Goal: Transaction & Acquisition: Purchase product/service

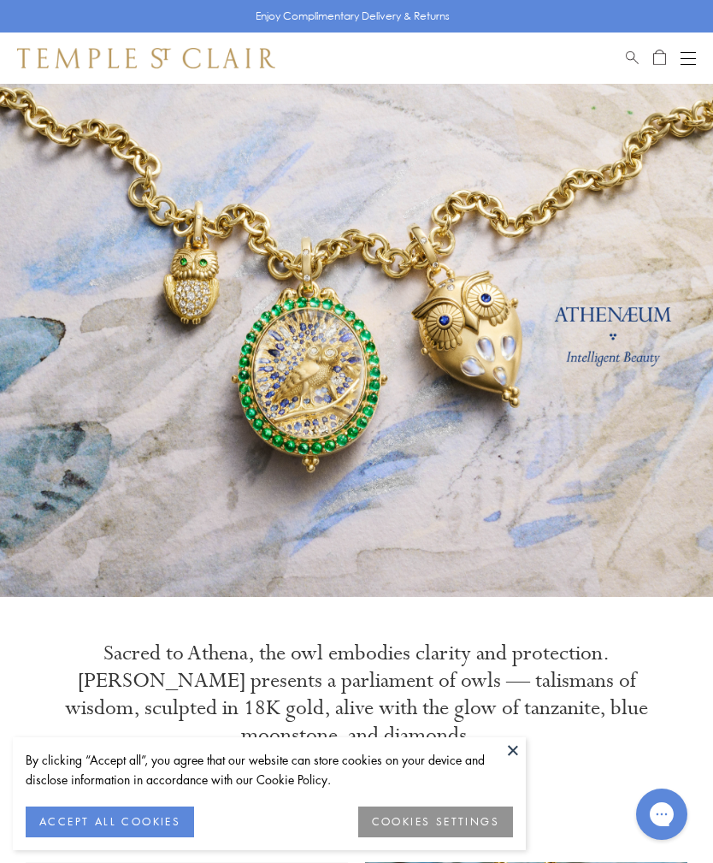
click at [524, 756] on button at bounding box center [513, 750] width 26 height 26
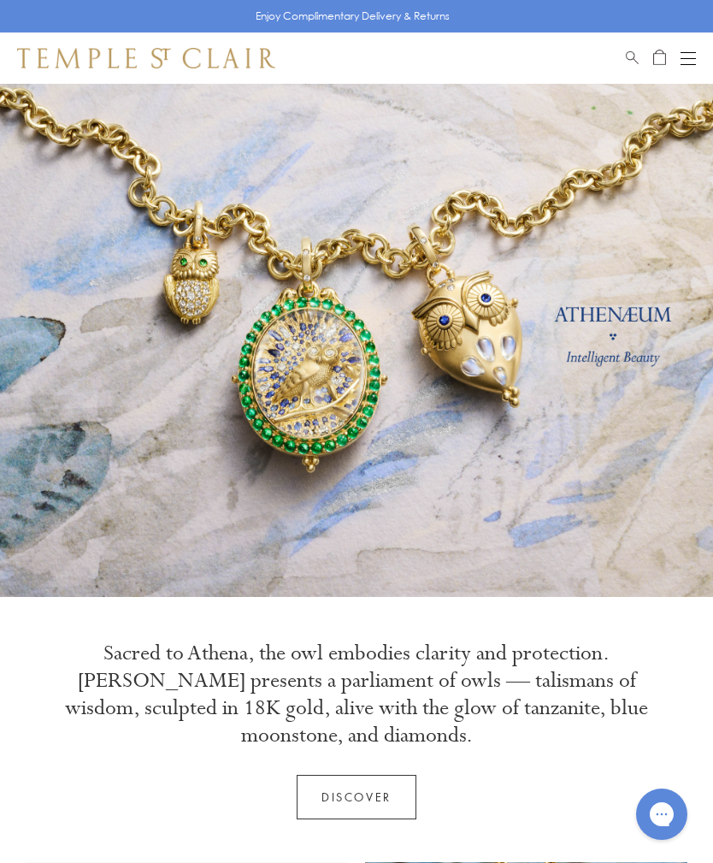
click at [703, 52] on div "Shop Shop Categories Amulets Pendants & Charms Lockets Chains & Leather Cords E…" at bounding box center [356, 58] width 713 height 51
click at [689, 64] on div "Open navigation" at bounding box center [688, 64] width 15 height 1
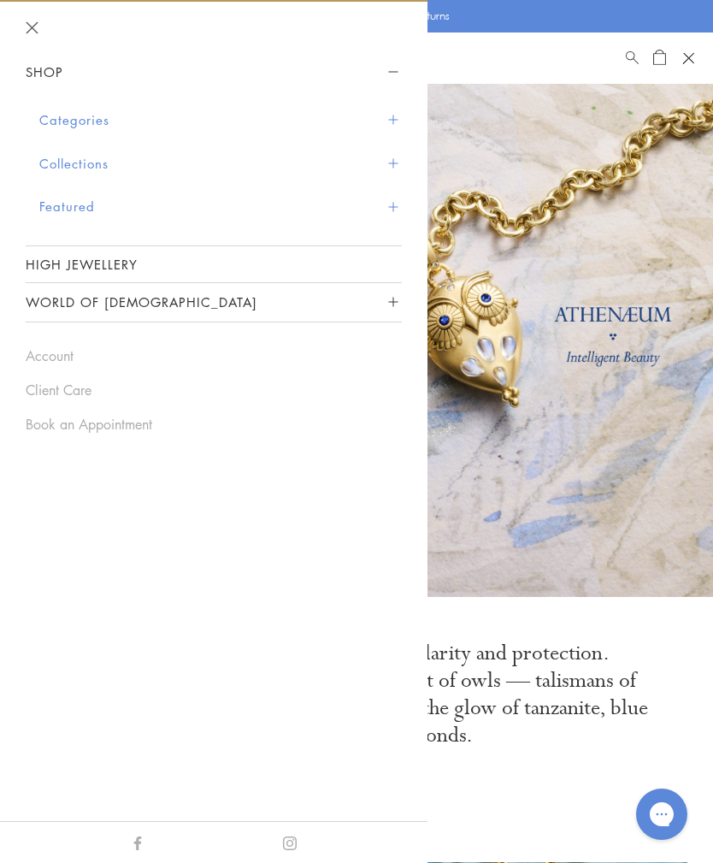
click at [55, 119] on button "Categories" at bounding box center [220, 120] width 363 height 44
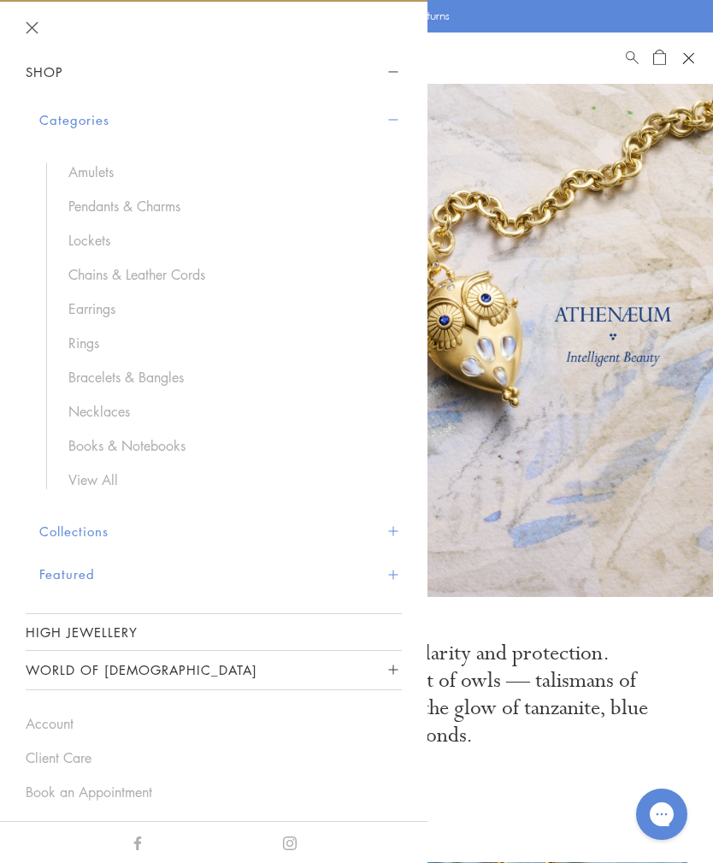
click at [92, 405] on link "Necklaces" at bounding box center [226, 411] width 316 height 19
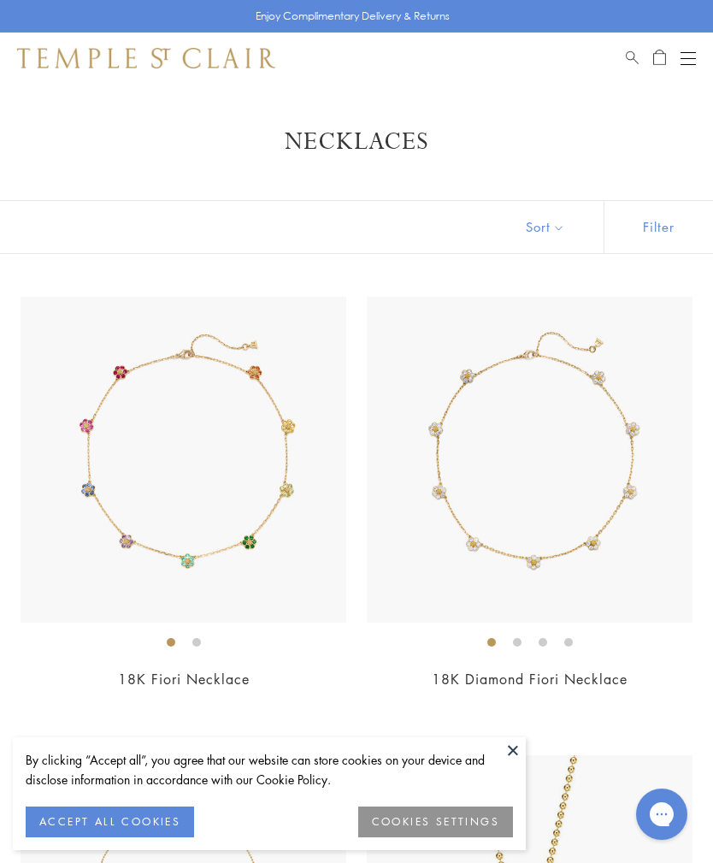
click at [517, 756] on button at bounding box center [513, 750] width 26 height 26
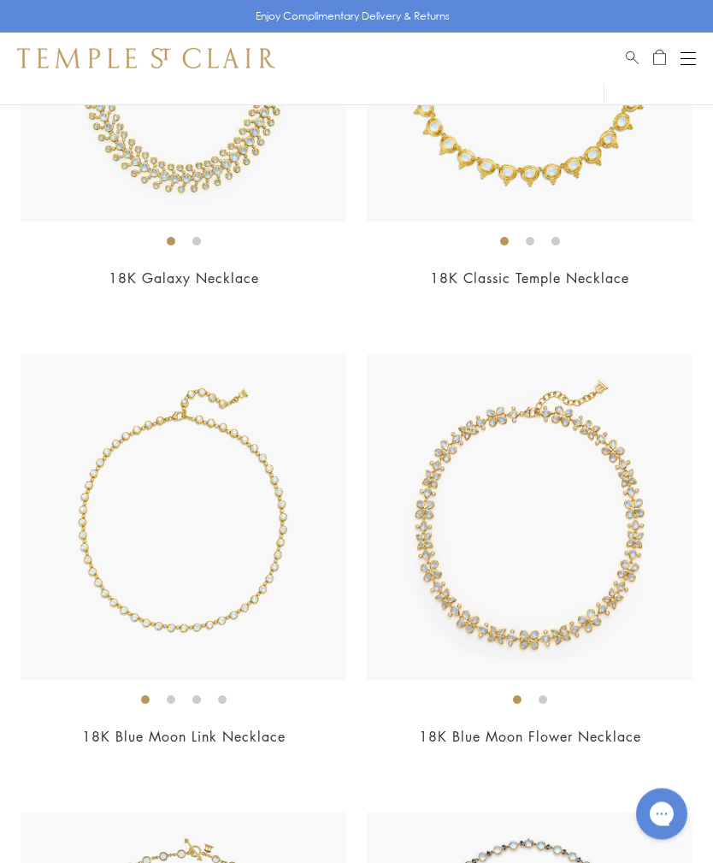
scroll to position [6819, 0]
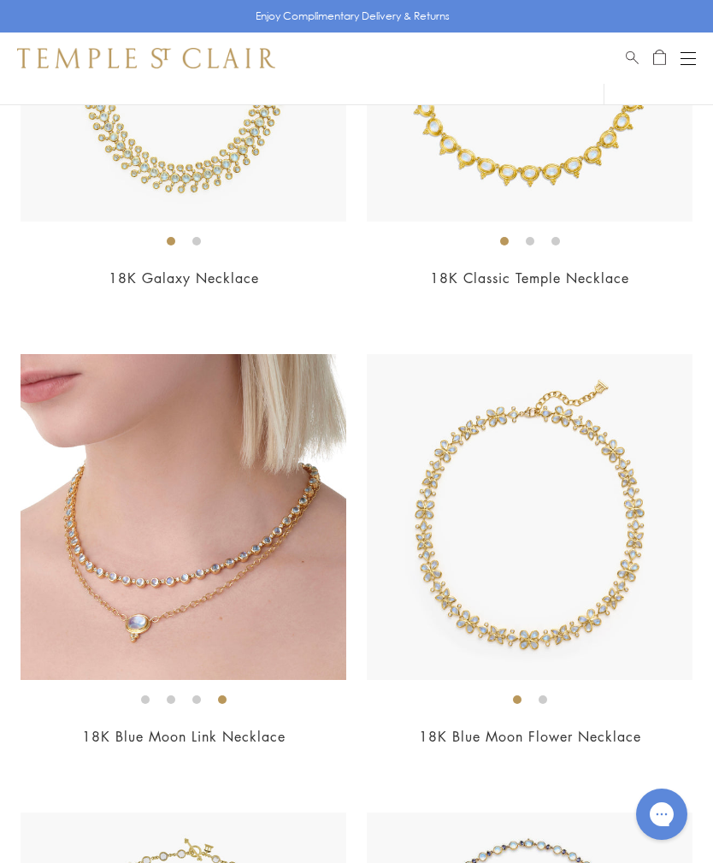
click at [90, 643] on img at bounding box center [184, 517] width 326 height 326
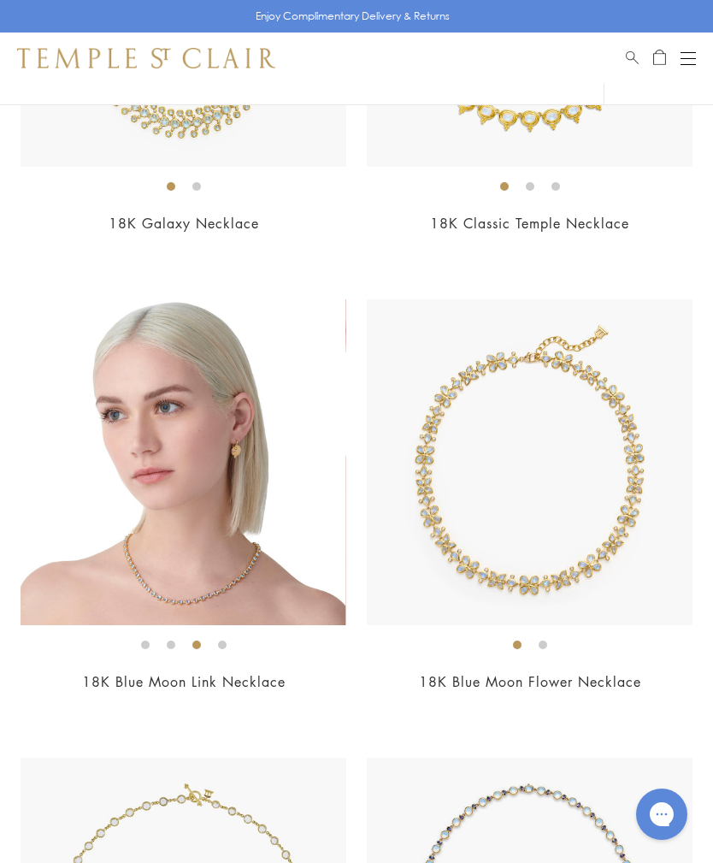
click at [114, 554] on img at bounding box center [183, 462] width 326 height 326
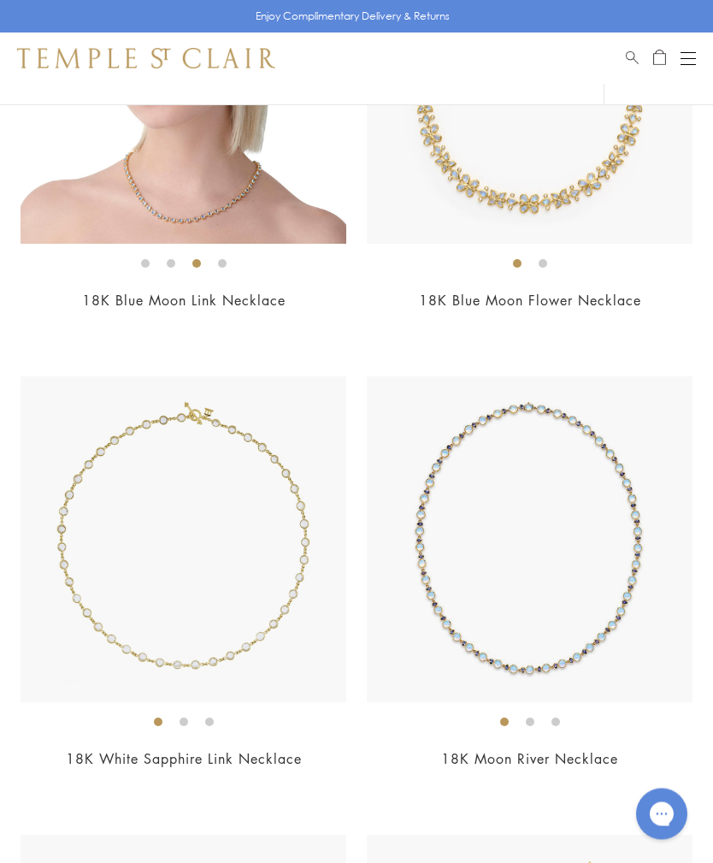
scroll to position [7255, 0]
click at [439, 666] on img at bounding box center [530, 539] width 326 height 326
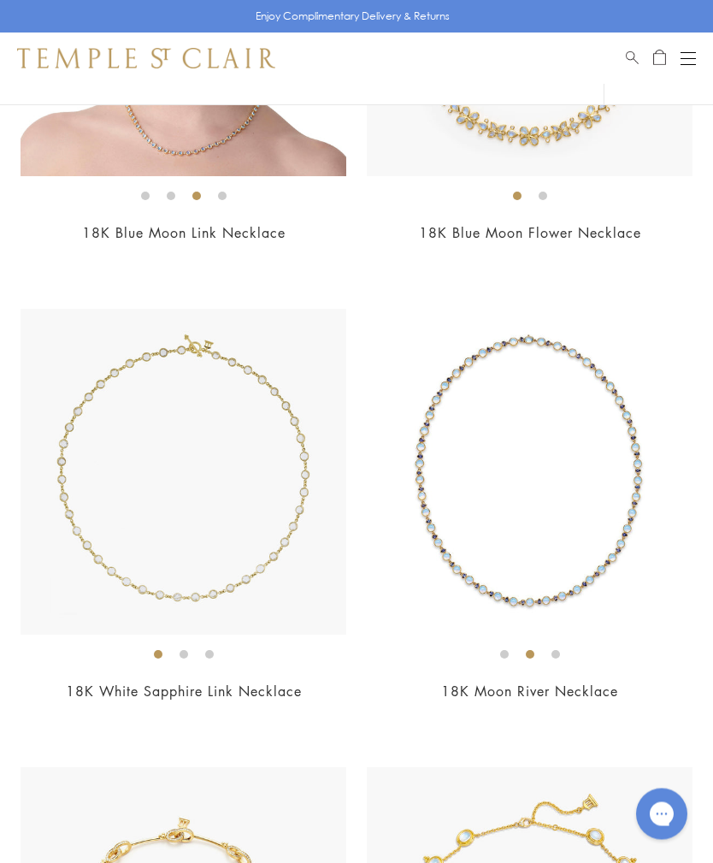
scroll to position [7323, 0]
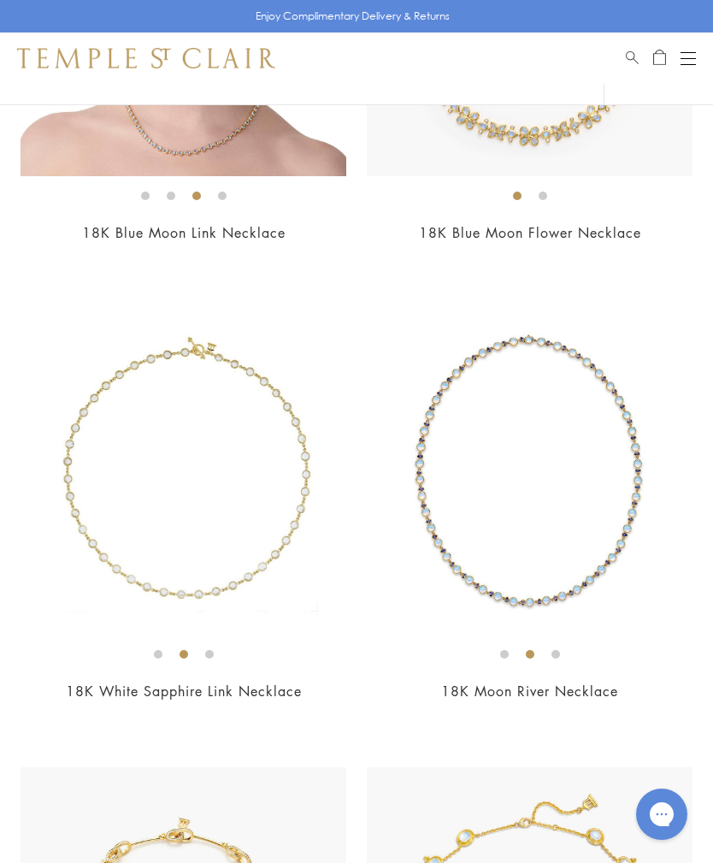
click at [66, 618] on img at bounding box center [184, 472] width 326 height 326
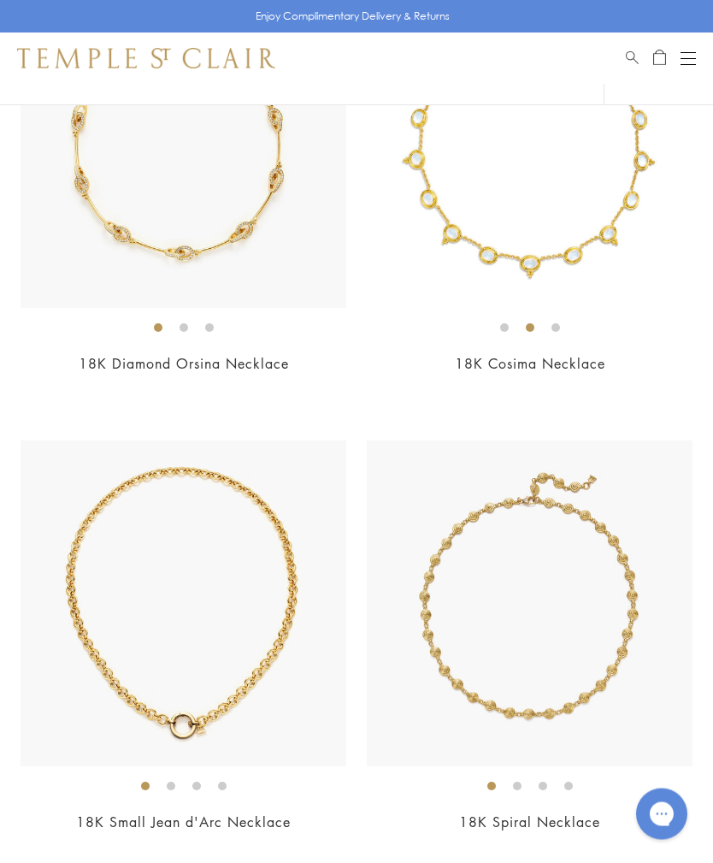
scroll to position [8108, 0]
click at [86, 711] on img at bounding box center [184, 604] width 326 height 326
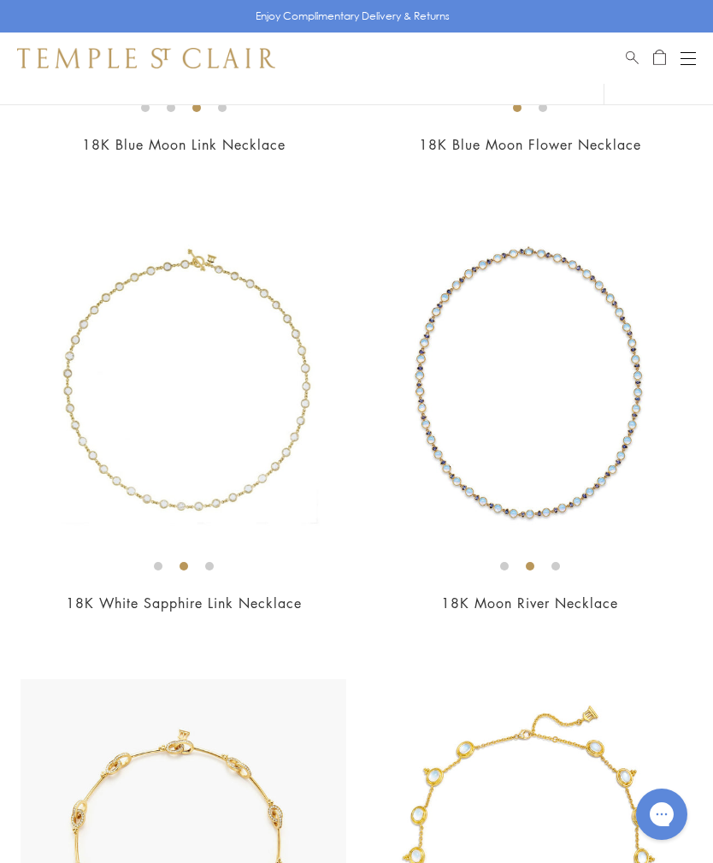
scroll to position [7410, 0]
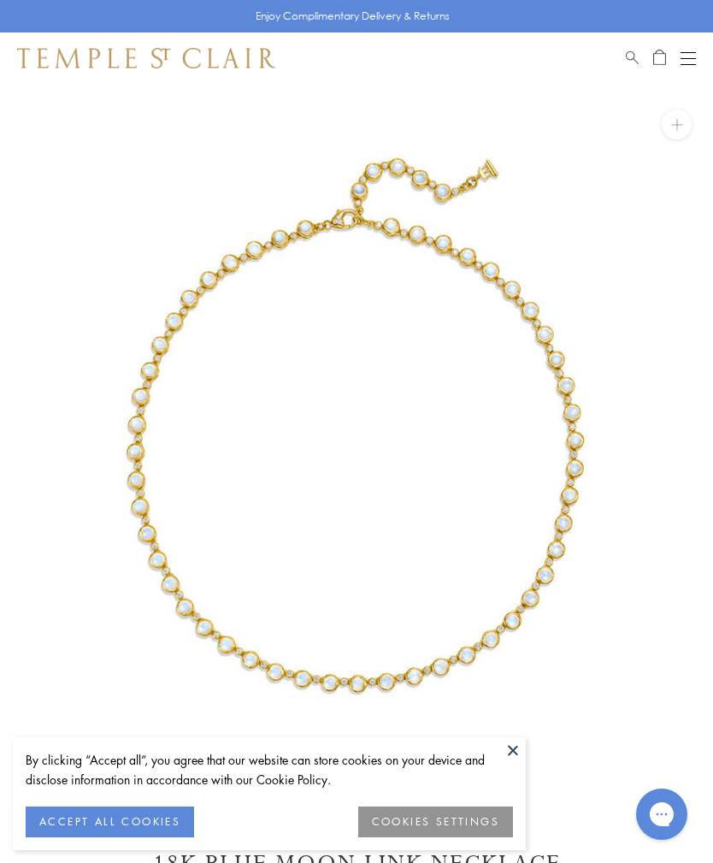
click at [516, 754] on button at bounding box center [513, 750] width 26 height 26
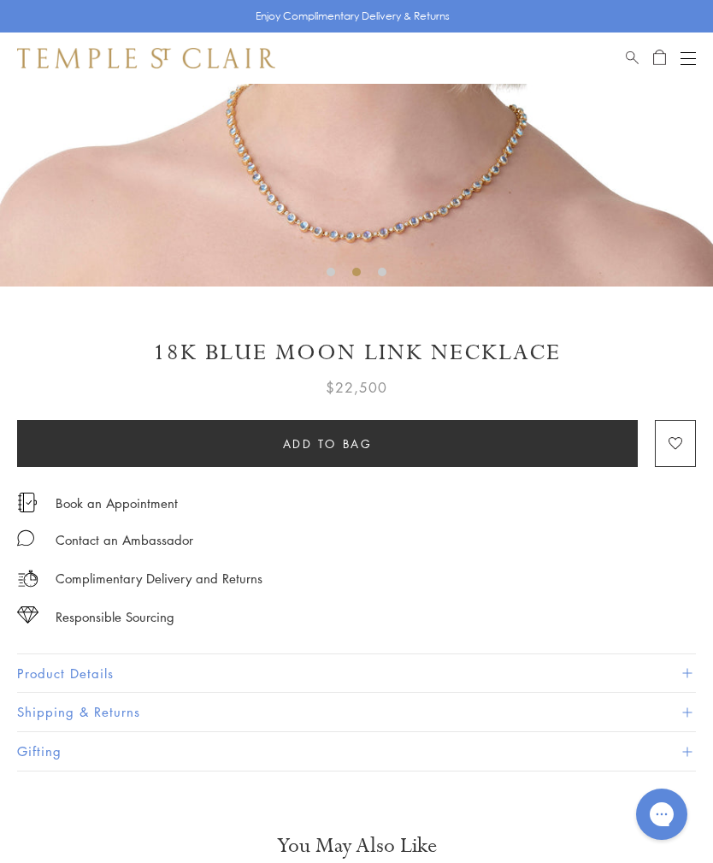
scroll to position [527, 0]
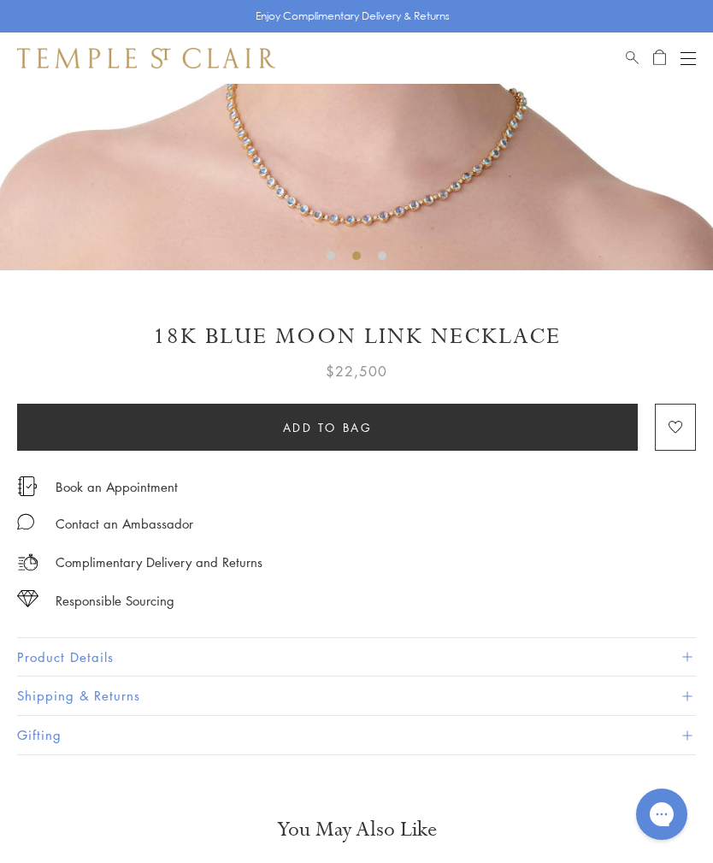
click at [41, 653] on button "Product Details" at bounding box center [356, 657] width 679 height 38
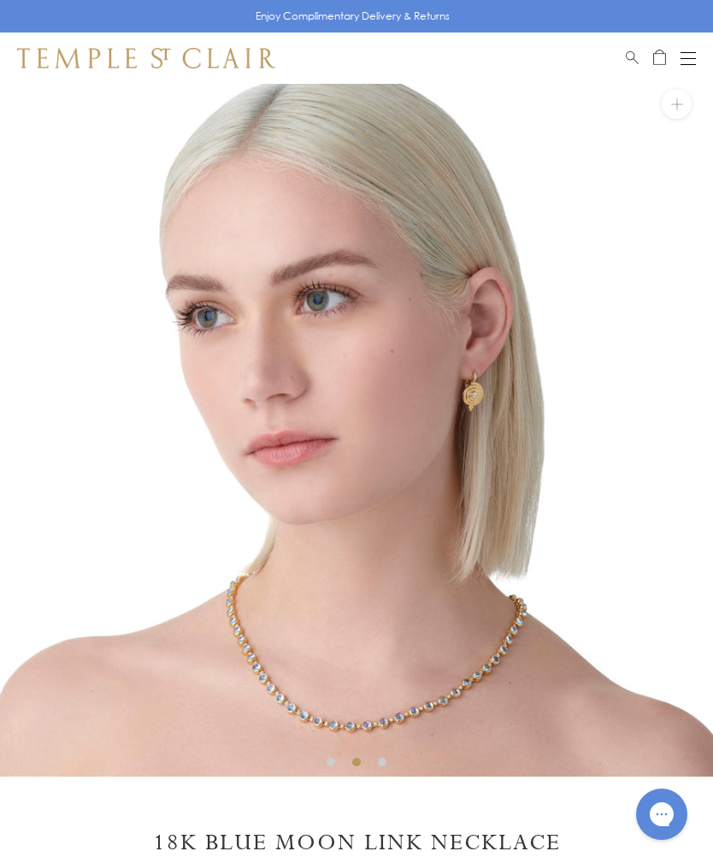
scroll to position [0, 0]
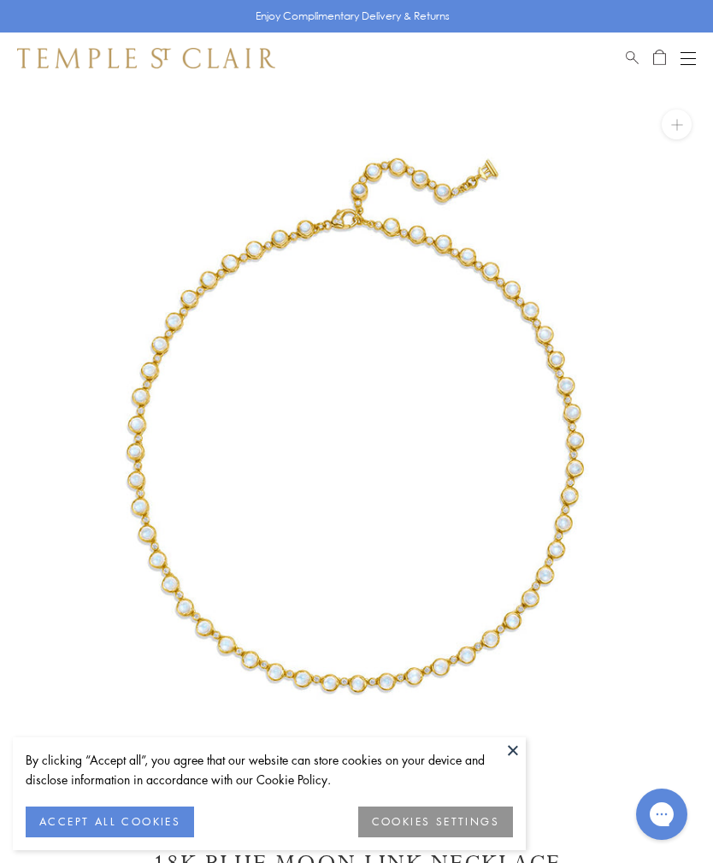
click at [505, 761] on button at bounding box center [513, 750] width 26 height 26
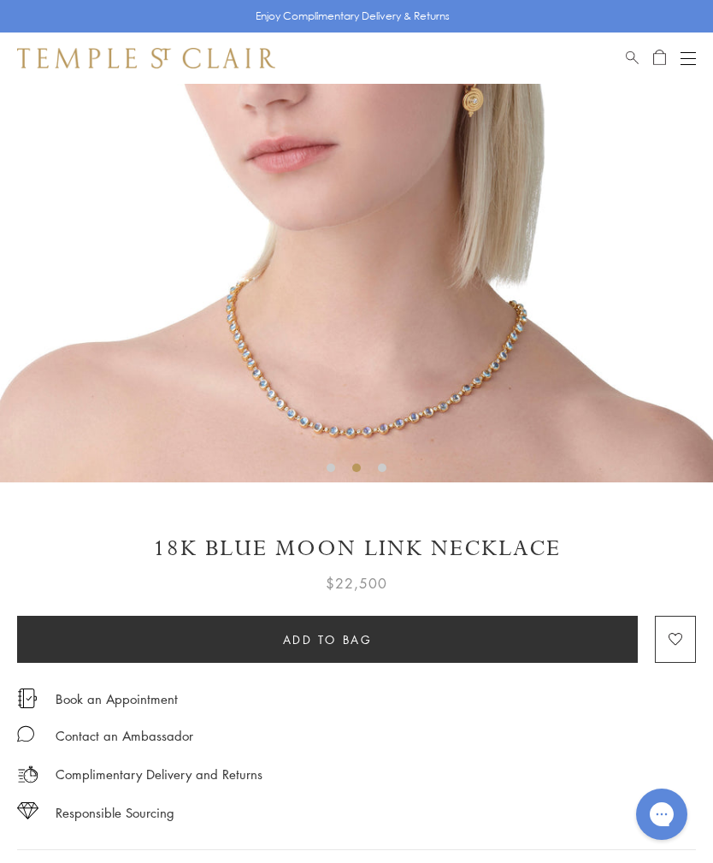
click at [47, 652] on button "Add to bag" at bounding box center [327, 639] width 621 height 47
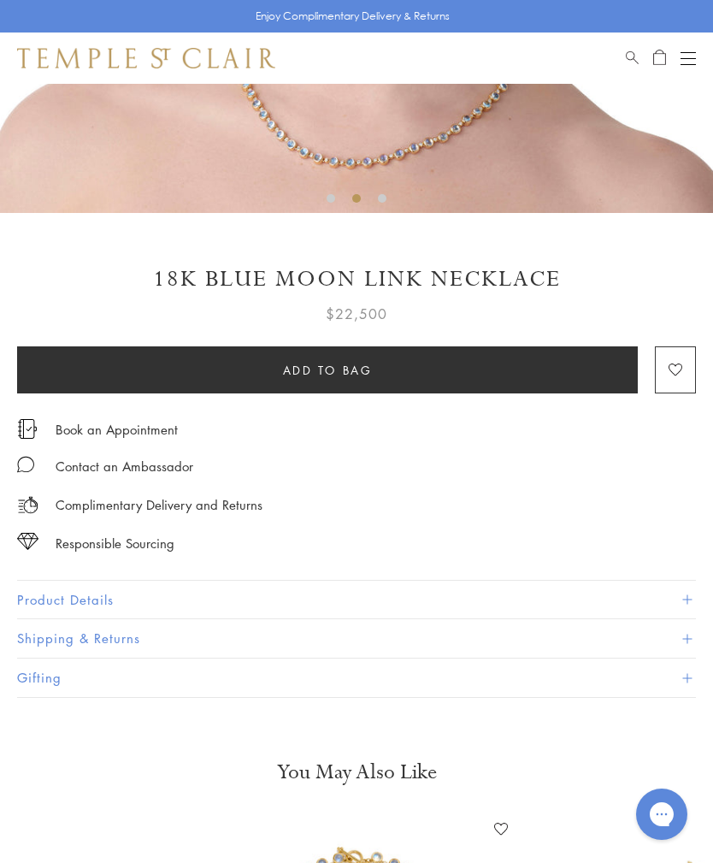
scroll to position [586, 0]
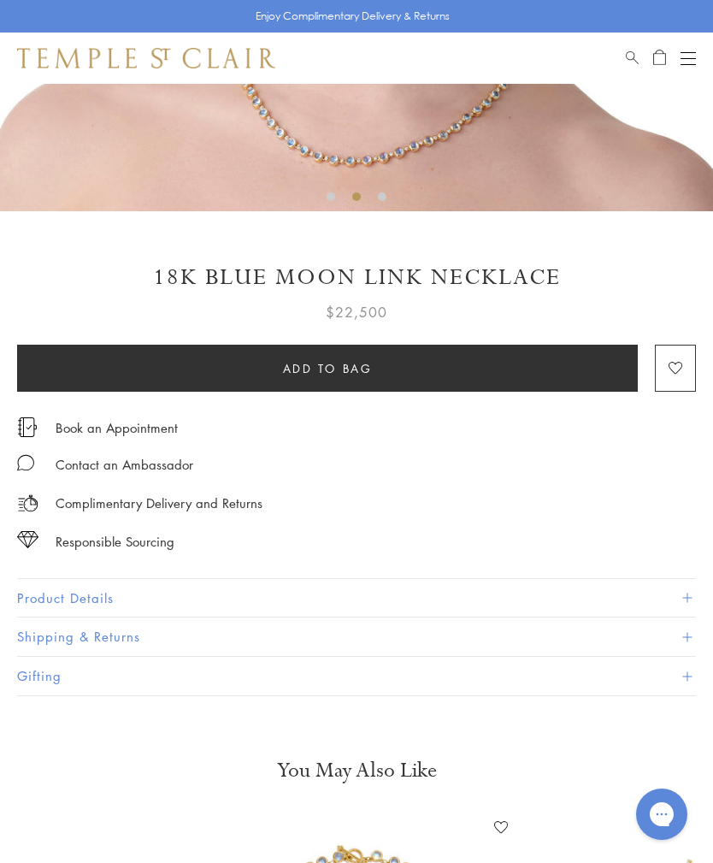
click at [37, 588] on button "Product Details" at bounding box center [356, 598] width 679 height 38
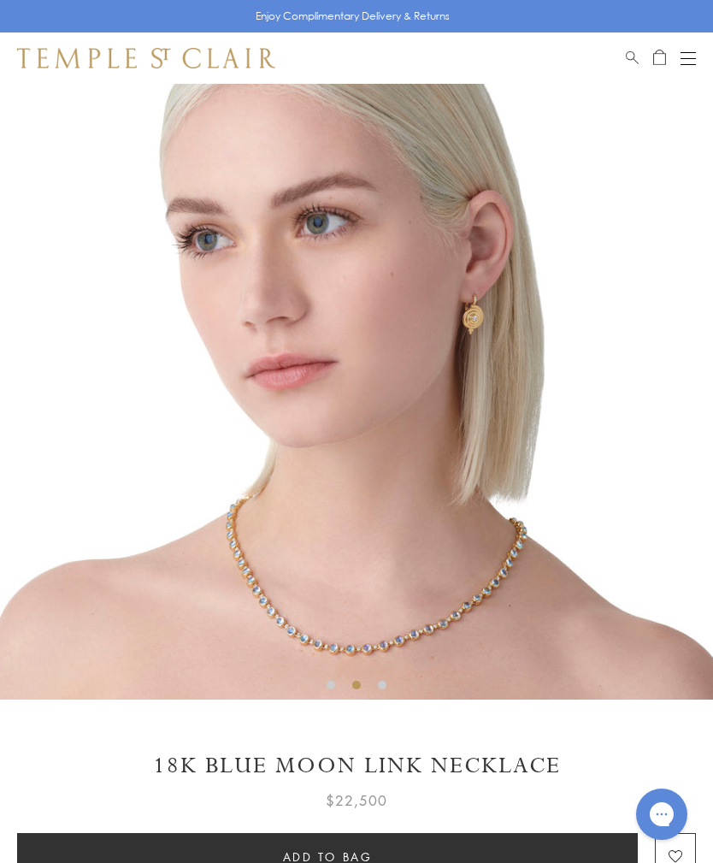
scroll to position [97, 0]
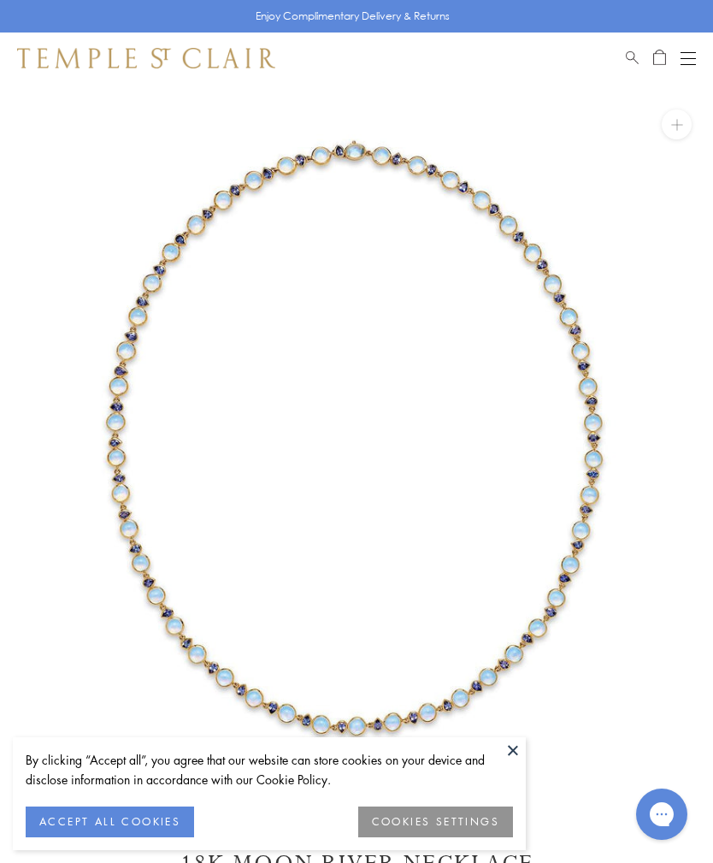
click at [507, 748] on button at bounding box center [513, 750] width 26 height 26
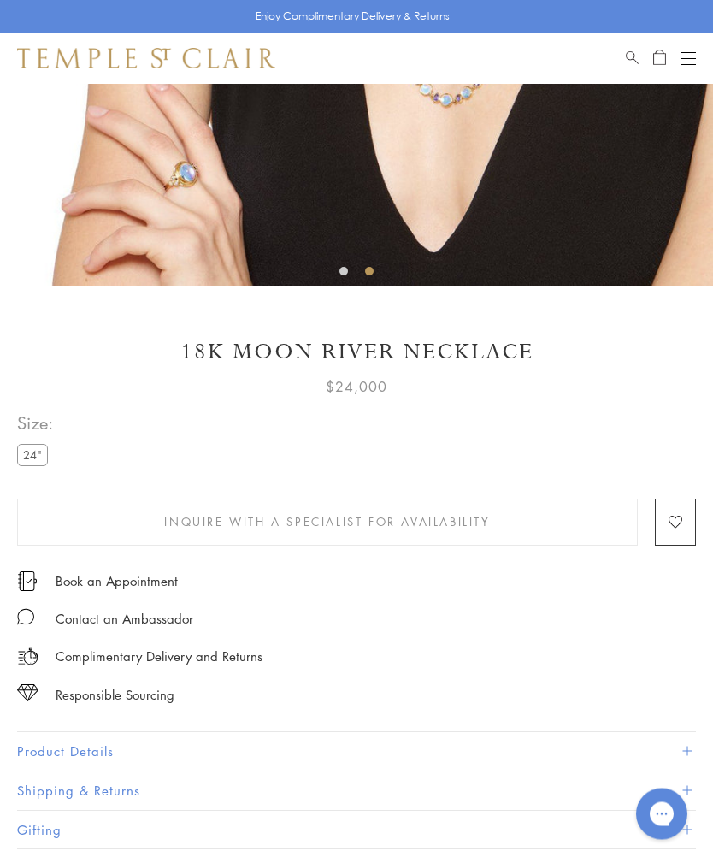
click at [47, 745] on button "Product Details" at bounding box center [356, 752] width 679 height 38
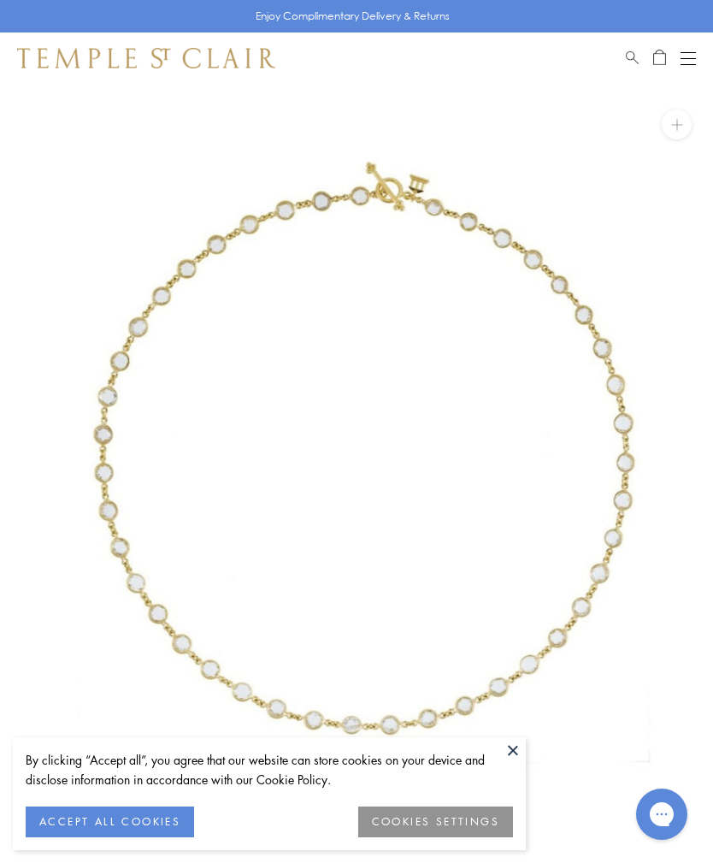
click at [510, 754] on button at bounding box center [513, 750] width 26 height 26
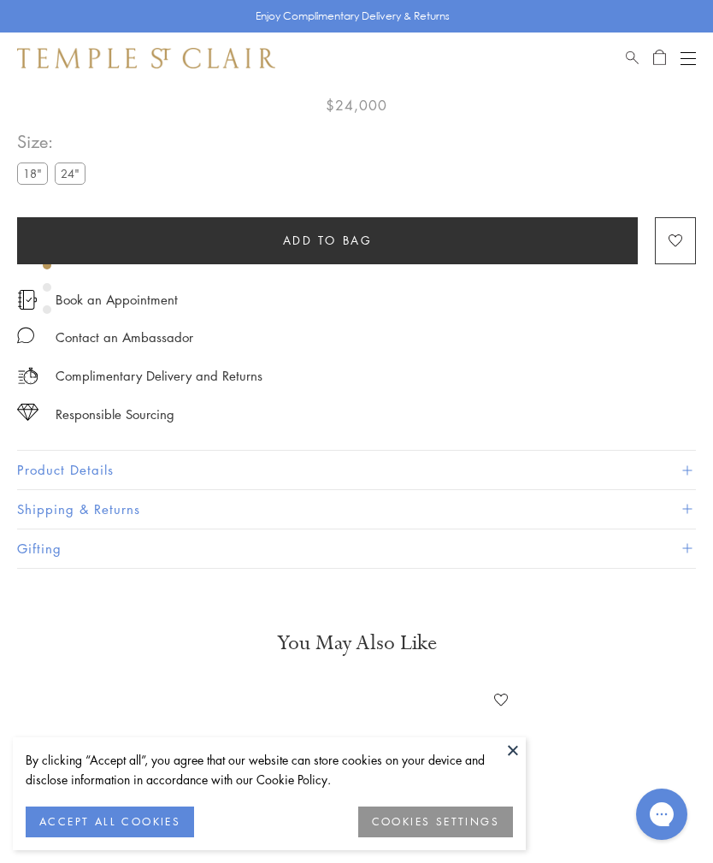
scroll to position [84, 0]
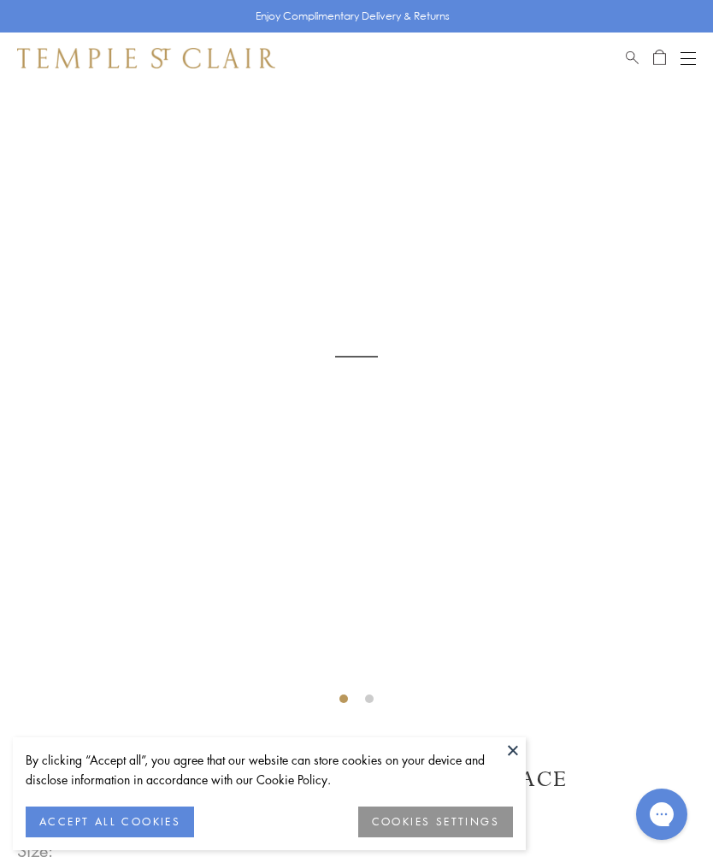
click at [510, 754] on button at bounding box center [513, 750] width 26 height 26
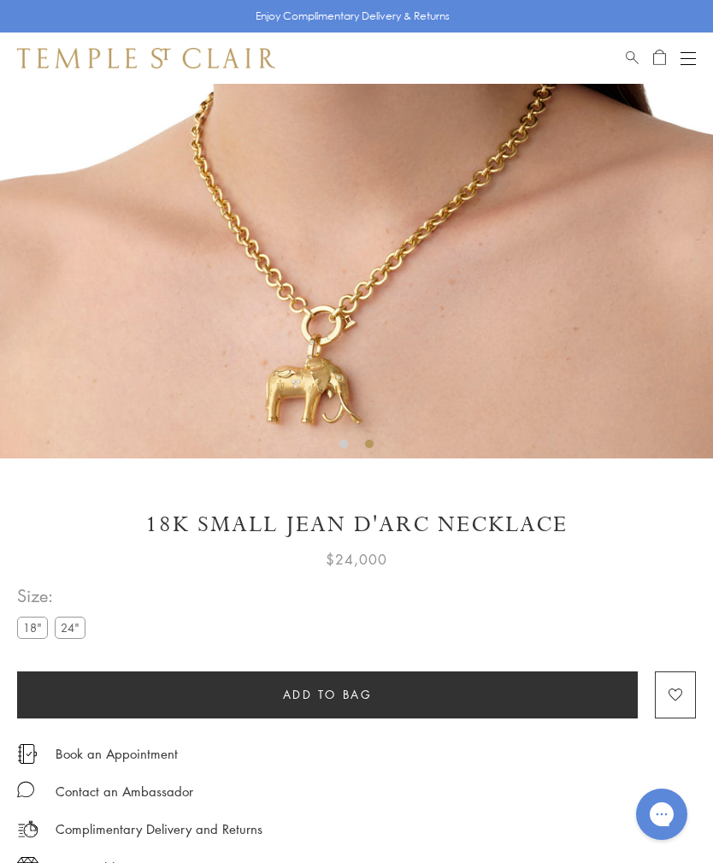
click at [68, 630] on label "24"" at bounding box center [70, 627] width 31 height 21
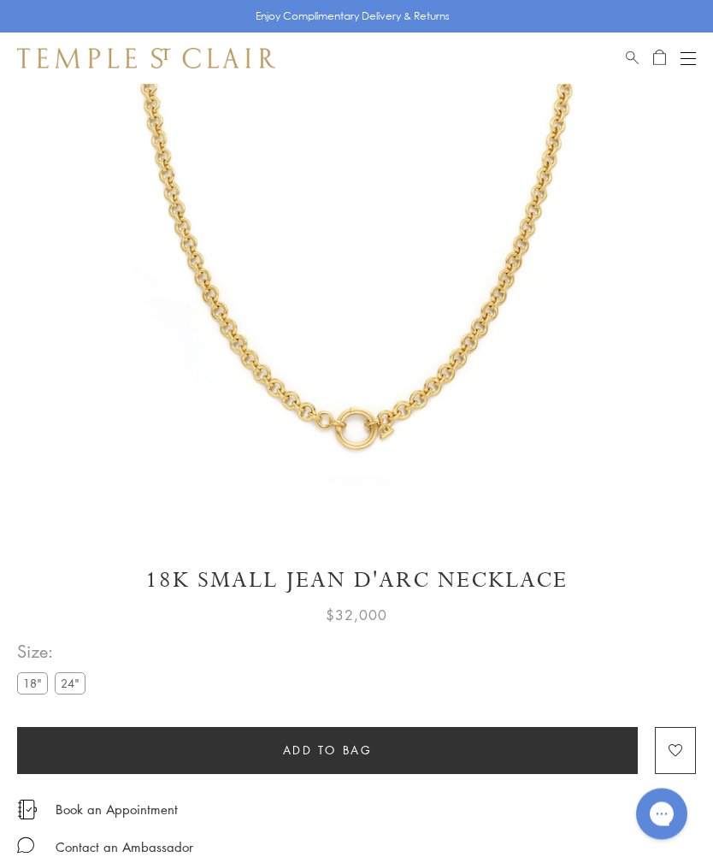
click at [67, 683] on label "24"" at bounding box center [70, 683] width 31 height 21
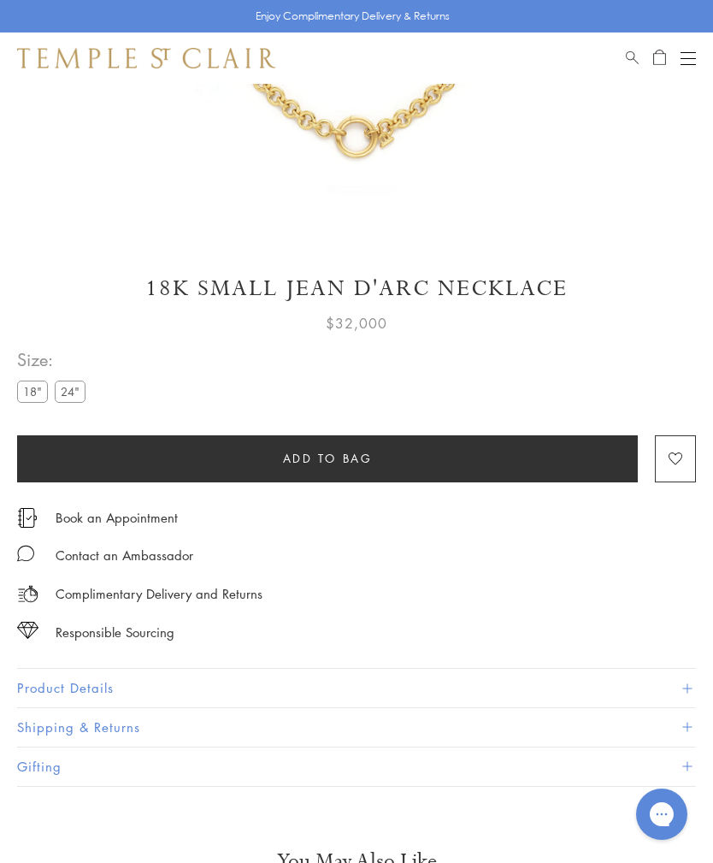
scroll to position [583, 0]
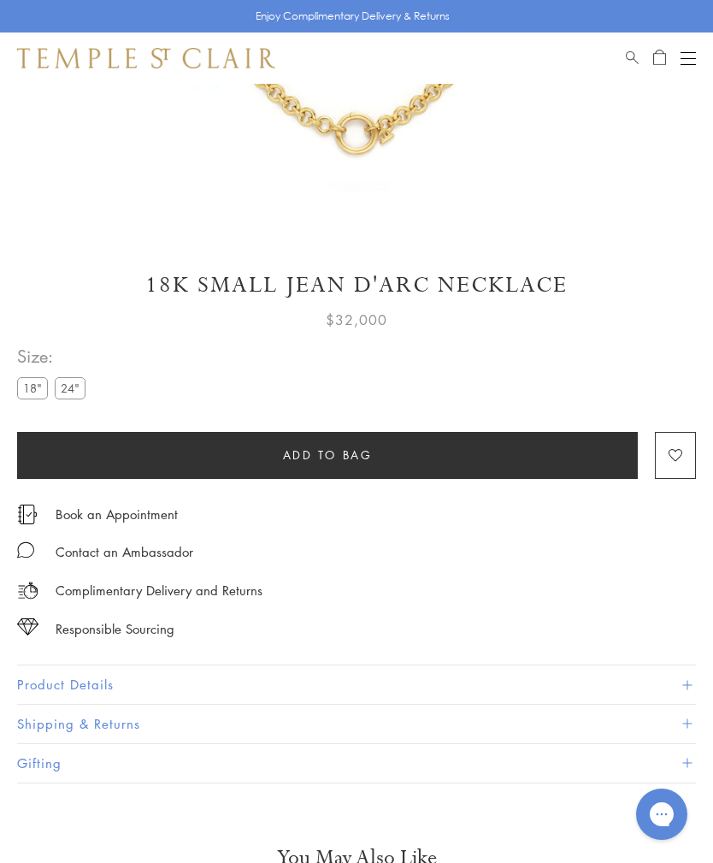
click at [46, 679] on button "Product Details" at bounding box center [356, 684] width 679 height 38
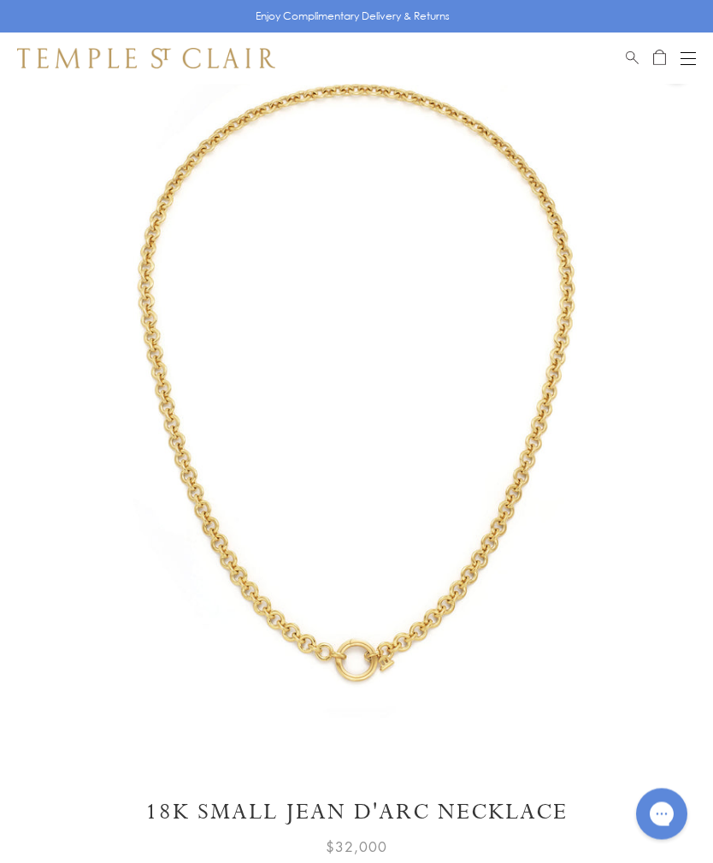
scroll to position [0, 0]
